Goal: Task Accomplishment & Management: Use online tool/utility

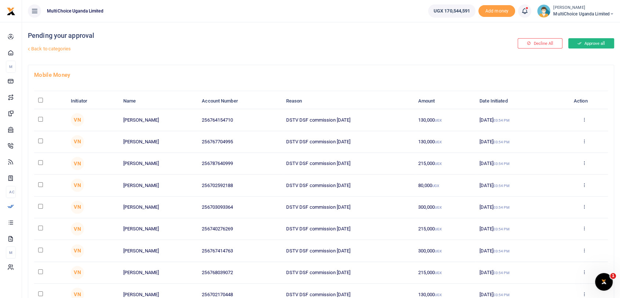
click at [598, 44] on button "Approve all" at bounding box center [591, 43] width 46 height 10
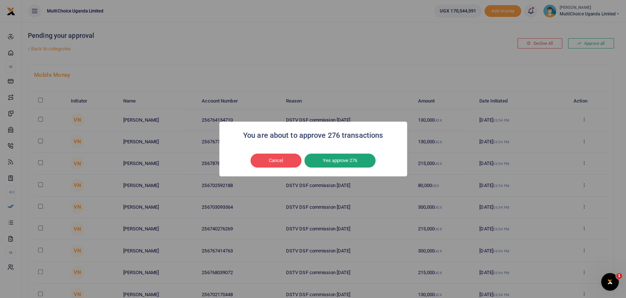
click at [350, 156] on button "Yes approve 276" at bounding box center [340, 160] width 71 height 14
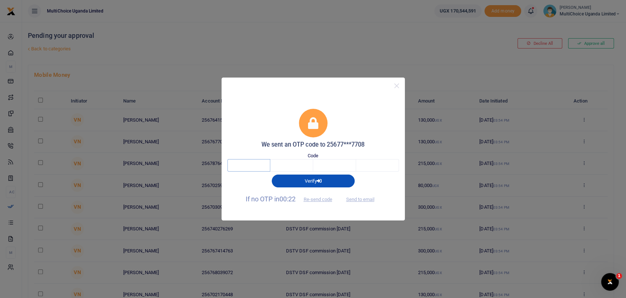
click at [241, 163] on input "text" at bounding box center [248, 165] width 43 height 12
type input "7"
type input "9"
type input "4"
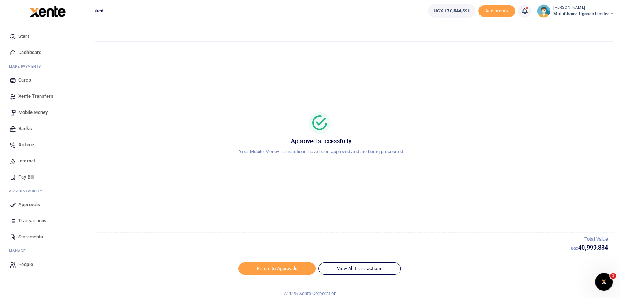
click at [29, 51] on span "Dashboard" at bounding box center [29, 52] width 23 height 7
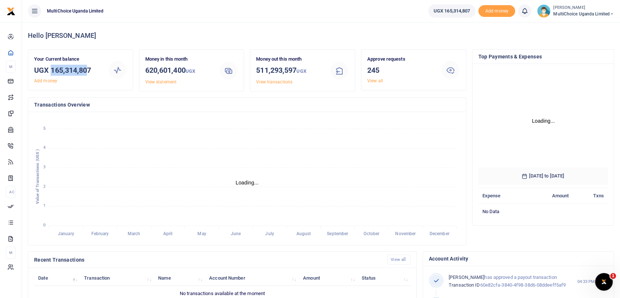
drag, startPoint x: 50, startPoint y: 67, endPoint x: 90, endPoint y: 65, distance: 39.7
click at [90, 65] on h3 "UGX 165,314,807" at bounding box center [68, 70] width 68 height 11
click at [70, 67] on h3 "UGX 165,314,807" at bounding box center [68, 70] width 68 height 11
drag, startPoint x: 52, startPoint y: 70, endPoint x: 103, endPoint y: 70, distance: 50.3
click at [103, 70] on div "Your Current balance UGX 165,314,807 Add money" at bounding box center [68, 69] width 74 height 29
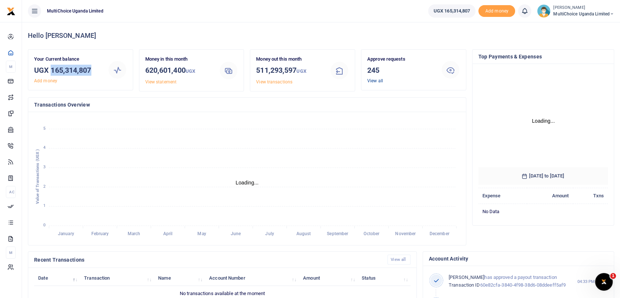
click at [376, 82] on link "View all" at bounding box center [375, 80] width 16 height 5
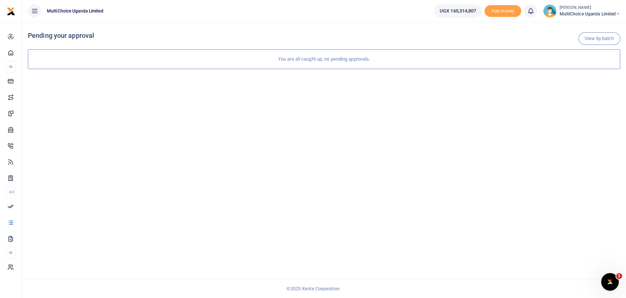
drag, startPoint x: 564, startPoint y: 12, endPoint x: 565, endPoint y: 20, distance: 7.8
click at [565, 12] on span "MultiChoice Uganda Limited" at bounding box center [590, 14] width 61 height 7
click at [573, 28] on link "Switch accounts" at bounding box center [587, 27] width 64 height 10
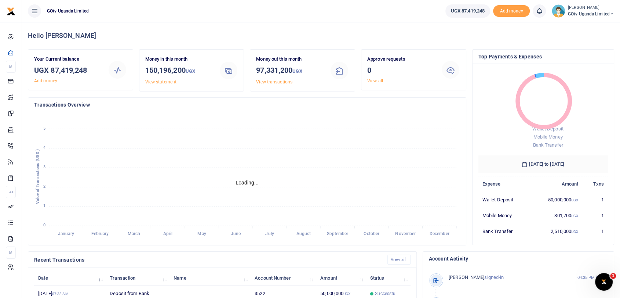
scroll to position [6, 6]
drag, startPoint x: 50, startPoint y: 71, endPoint x: 92, endPoint y: 73, distance: 42.3
click at [92, 73] on h3 "UGX 87,419,248" at bounding box center [68, 70] width 68 height 11
copy h3 "87,419,248"
